Goal: Check status: Check status

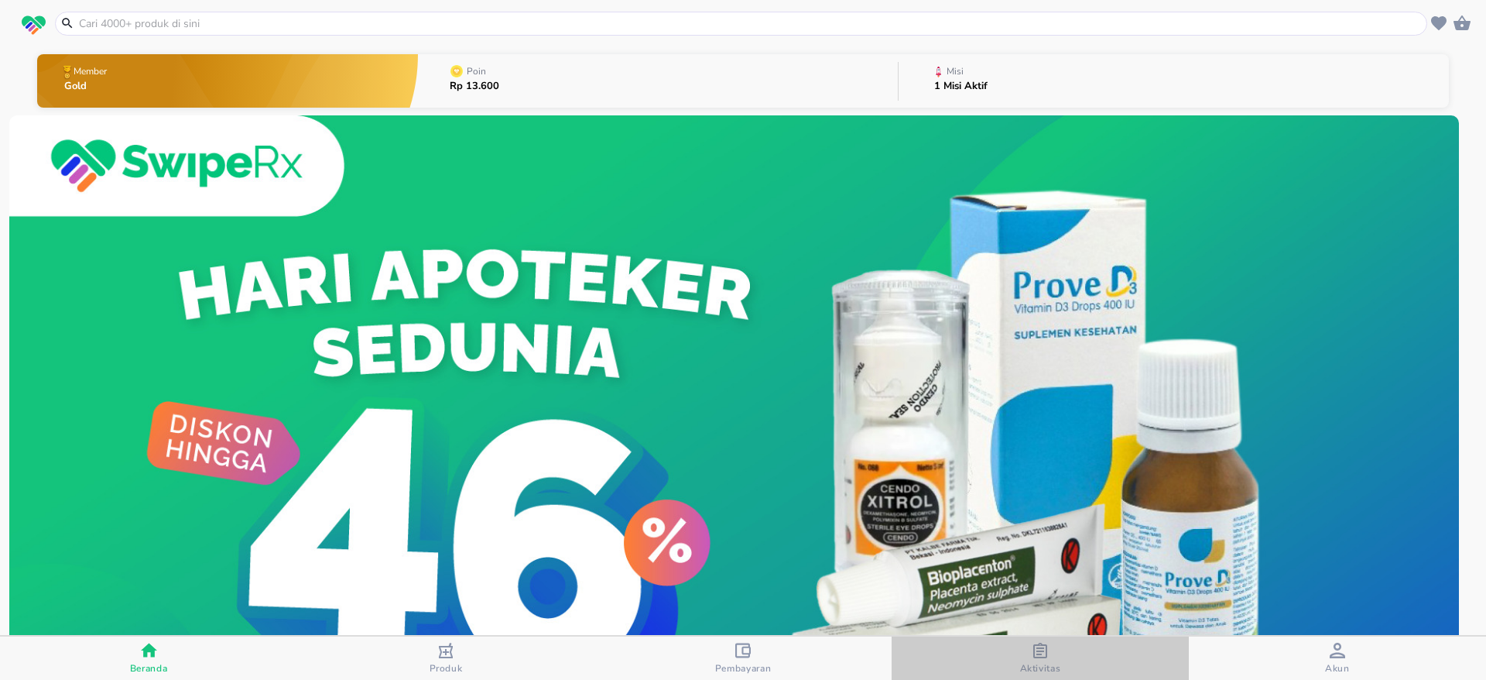
click at [1046, 663] on div "Aktivitas" at bounding box center [1040, 658] width 41 height 32
